Goal: Information Seeking & Learning: Check status

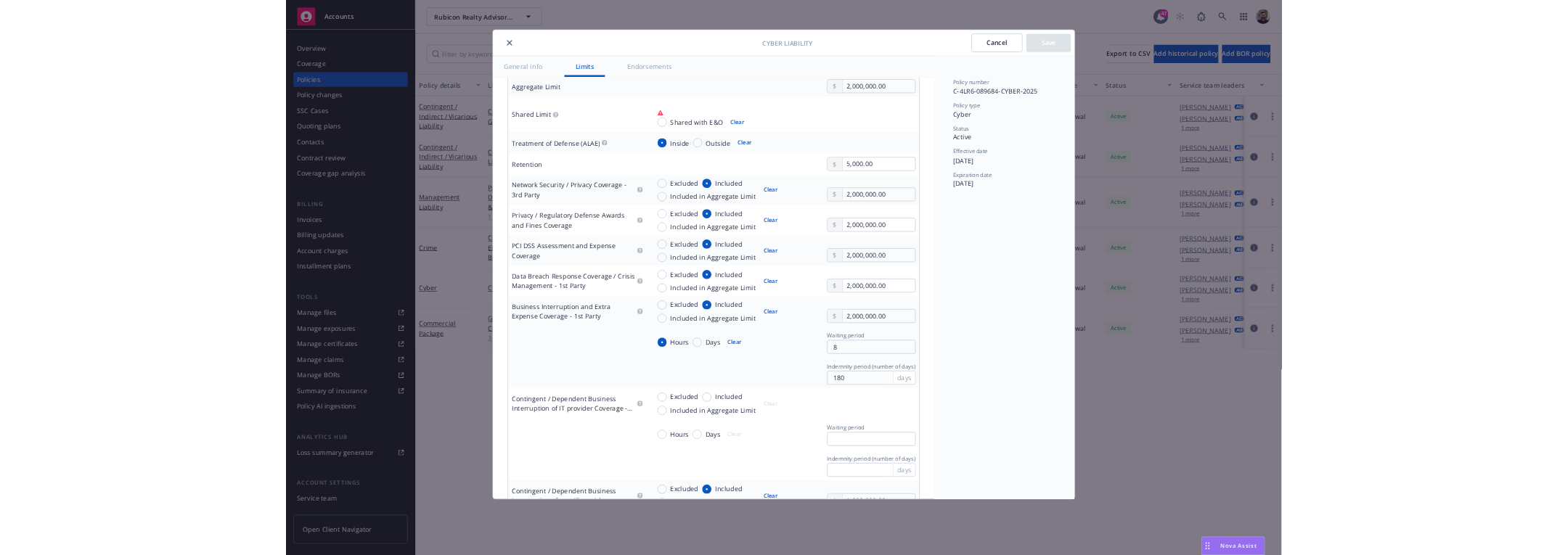
scroll to position [499, 0]
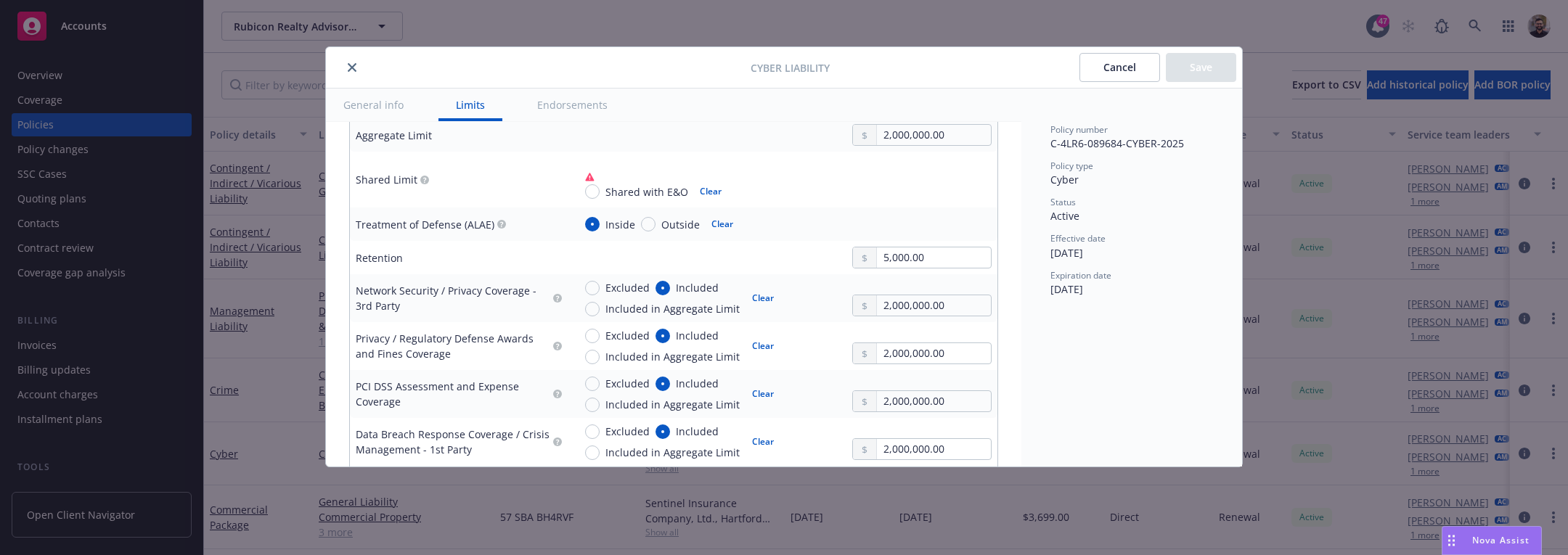
click at [348, 67] on icon "close" at bounding box center [352, 67] width 9 height 9
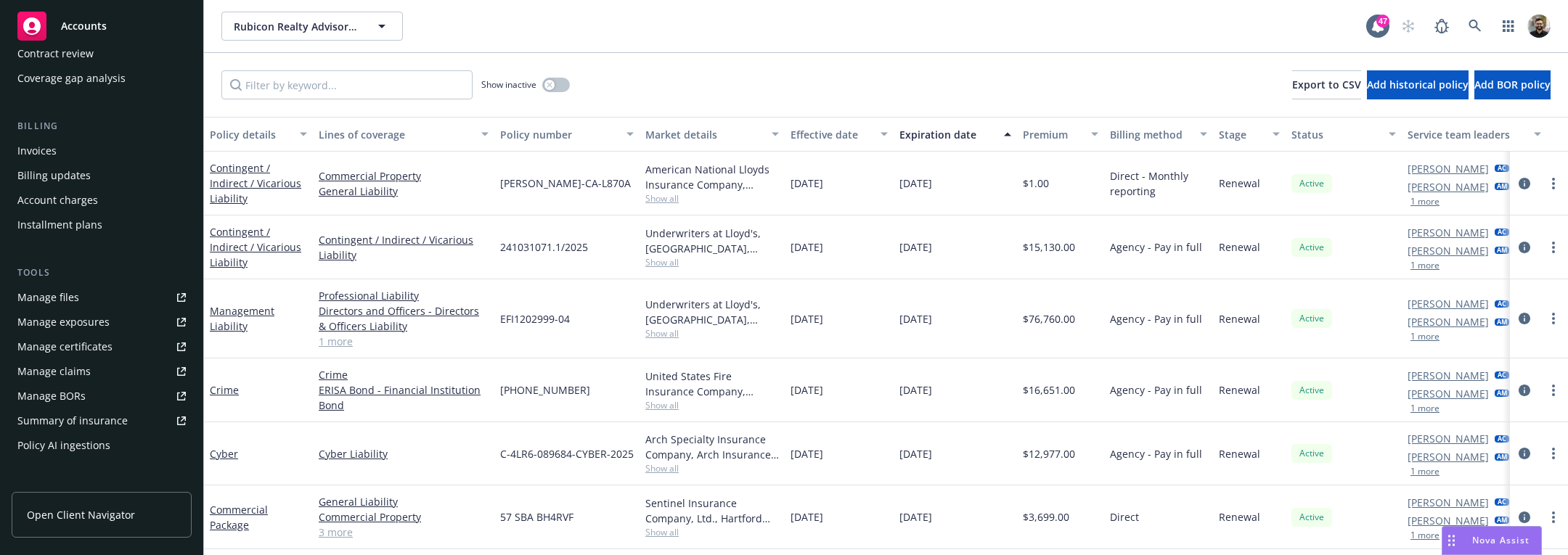
scroll to position [196, 0]
click at [86, 444] on div "Policy AI ingestions" at bounding box center [64, 444] width 93 height 23
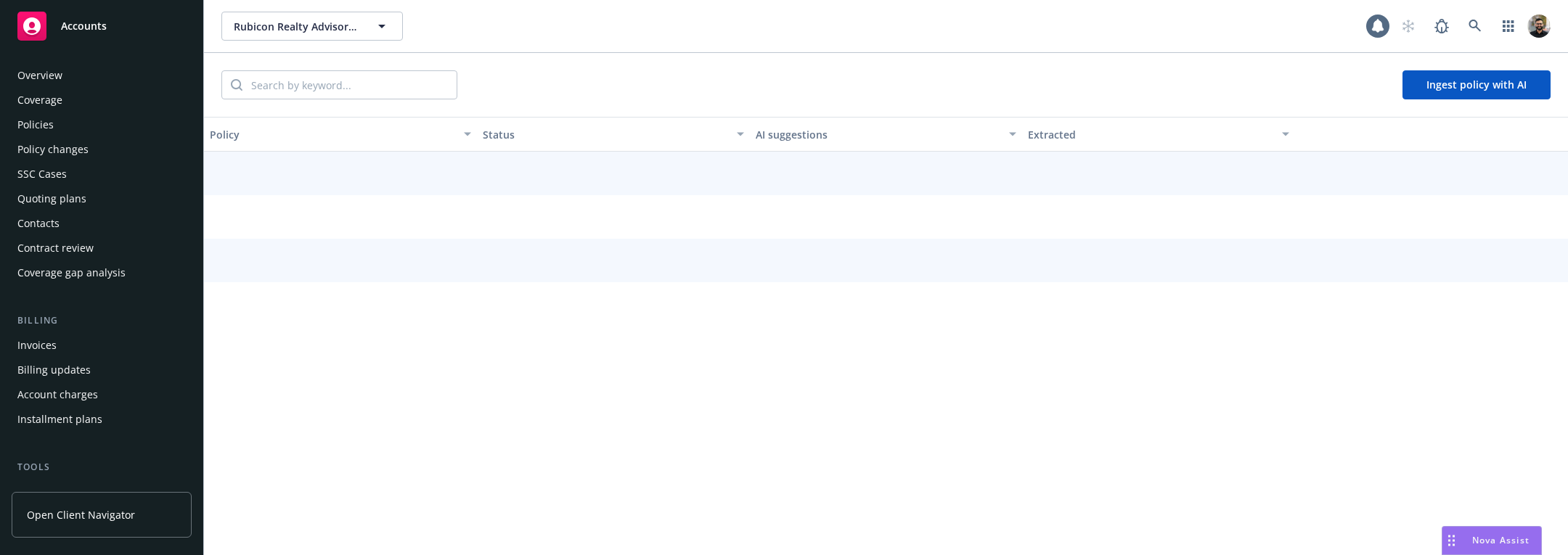
scroll to position [339, 0]
